Goal: Task Accomplishment & Management: Complete application form

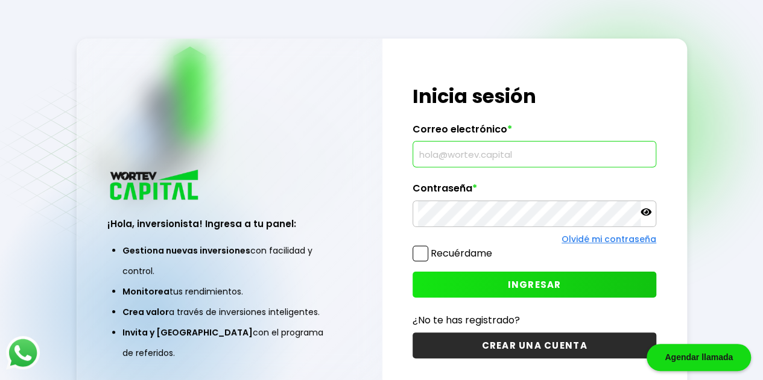
click at [505, 159] on input "text" at bounding box center [534, 154] width 233 height 25
type input "[EMAIL_ADDRESS][DOMAIN_NAME]"
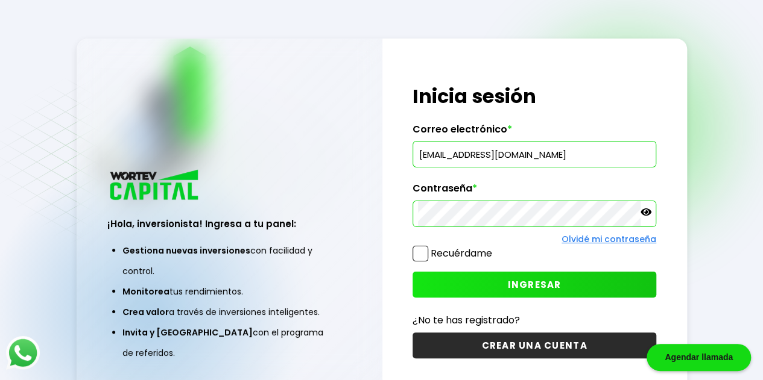
click at [418, 255] on span at bounding box center [420, 254] width 16 height 16
click at [494, 248] on input "Recuérdame" at bounding box center [494, 248] width 0 height 0
click at [490, 289] on button "INGRESAR" at bounding box center [534, 285] width 244 height 26
